Goal: Information Seeking & Learning: Learn about a topic

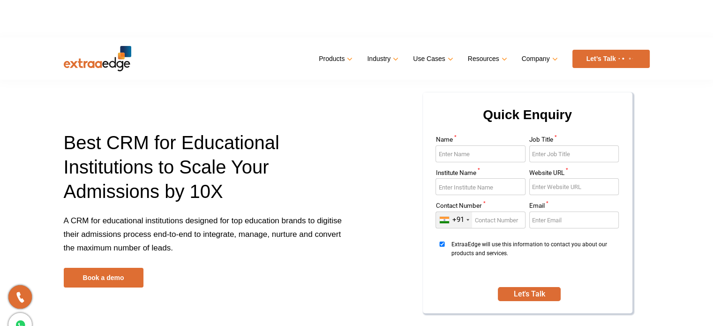
click at [340, 114] on div "Best CRM for Educational Institutions to Scale Your Admissions by 10X A CRM for…" at bounding box center [357, 208] width 600 height 235
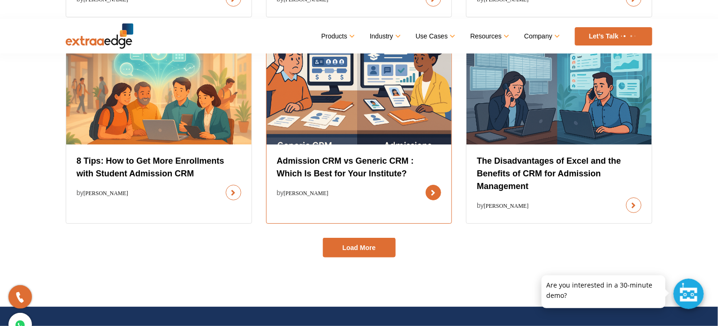
scroll to position [610, 0]
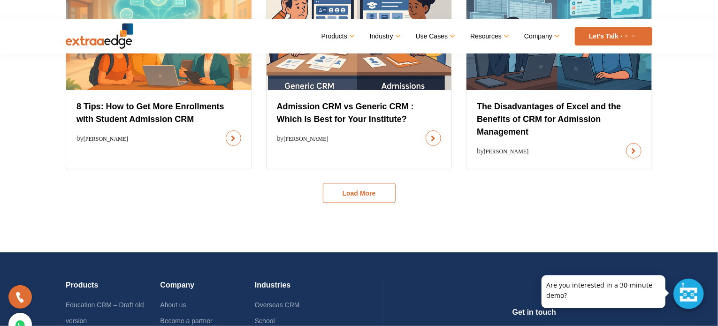
click at [370, 193] on button "Load More" at bounding box center [359, 193] width 73 height 20
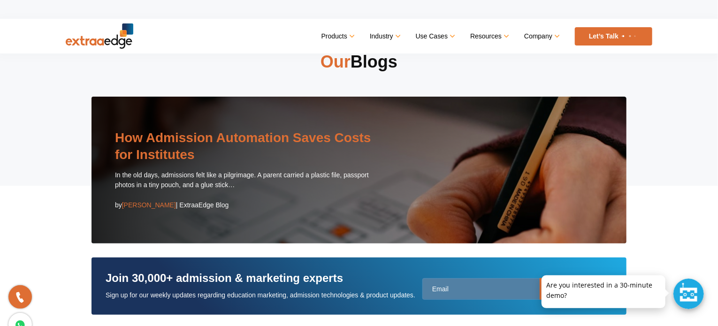
scroll to position [0, 0]
